Goal: Navigation & Orientation: Understand site structure

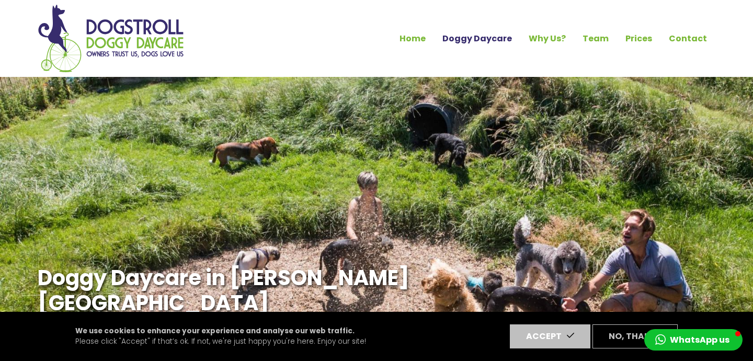
click at [494, 33] on link "Doggy Daycare" at bounding box center [477, 39] width 86 height 18
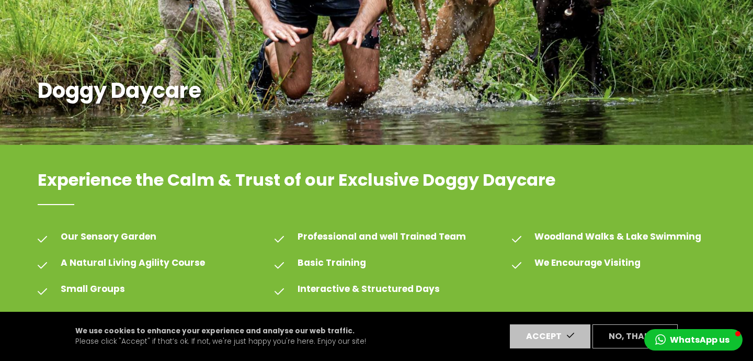
scroll to position [337, 0]
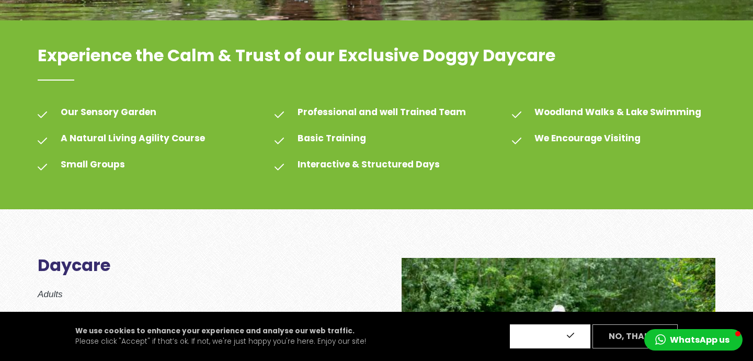
click at [553, 333] on button "Accept" at bounding box center [550, 336] width 81 height 24
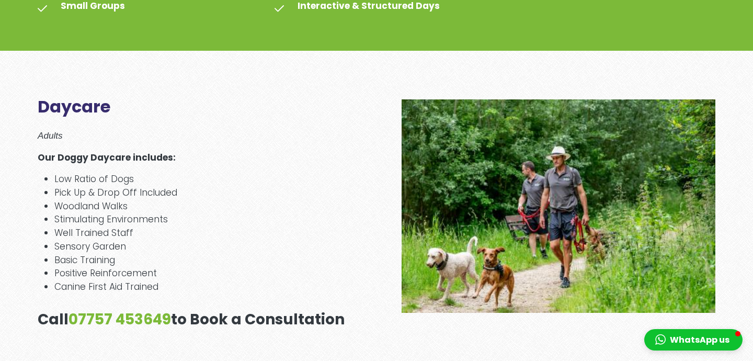
scroll to position [0, 0]
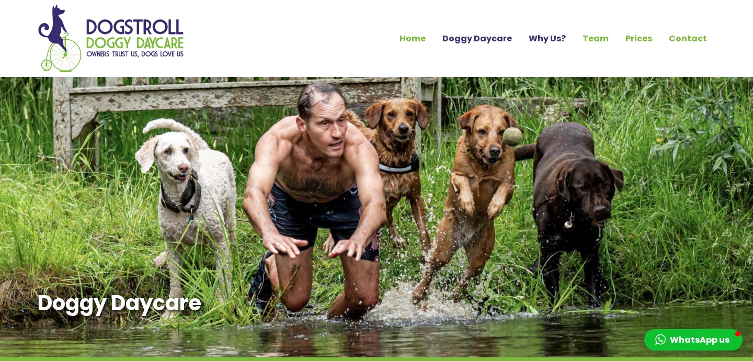
click at [552, 34] on link "Why Us?" at bounding box center [548, 39] width 54 height 18
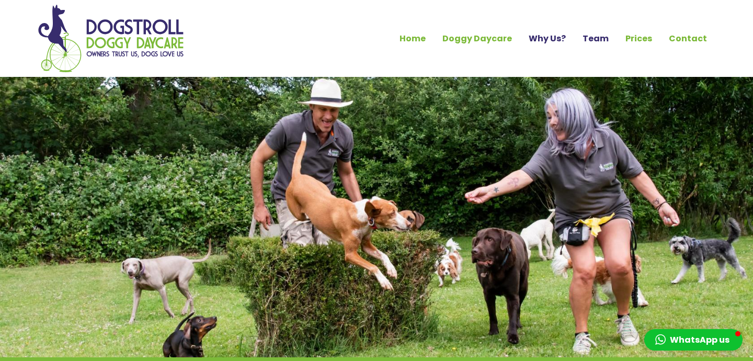
click at [589, 40] on link "Team" at bounding box center [595, 39] width 43 height 18
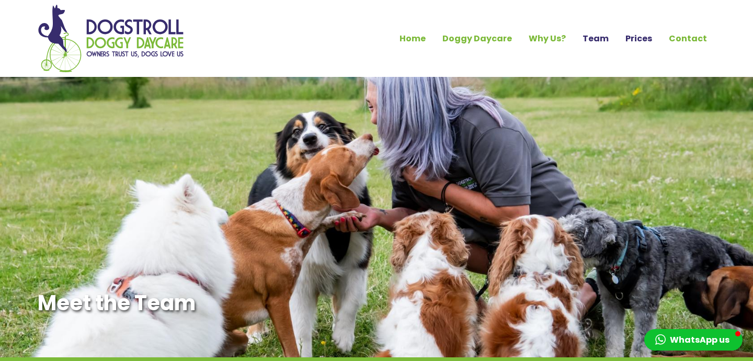
click at [625, 41] on link "Prices" at bounding box center [638, 39] width 43 height 18
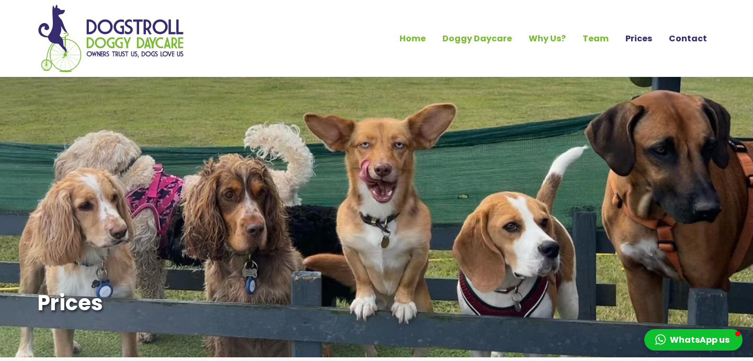
click at [698, 37] on link "Contact" at bounding box center [688, 39] width 55 height 18
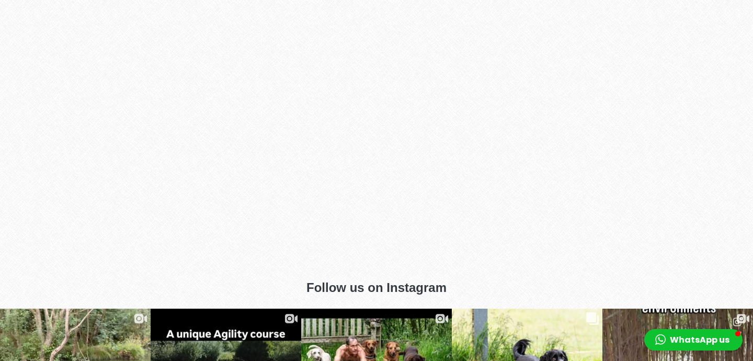
scroll to position [990, 0]
